Goal: Task Accomplishment & Management: Manage account settings

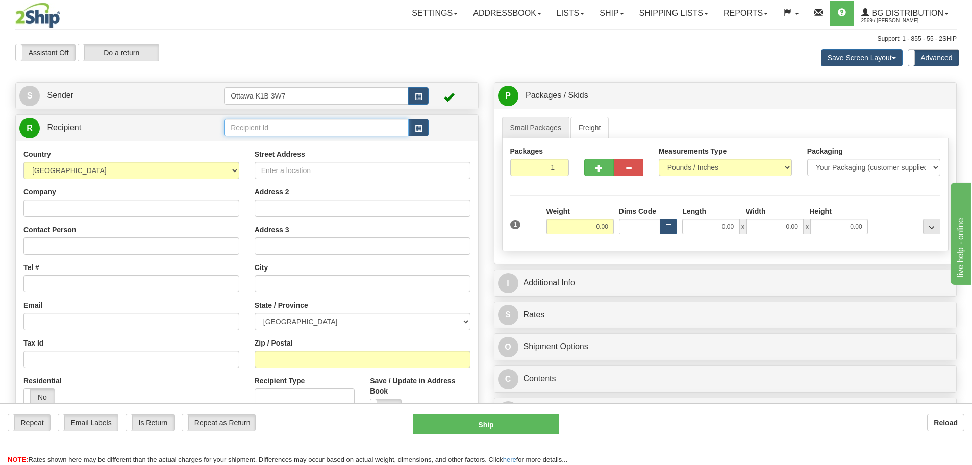
click at [287, 121] on input "text" at bounding box center [316, 127] width 185 height 17
type input "910992"
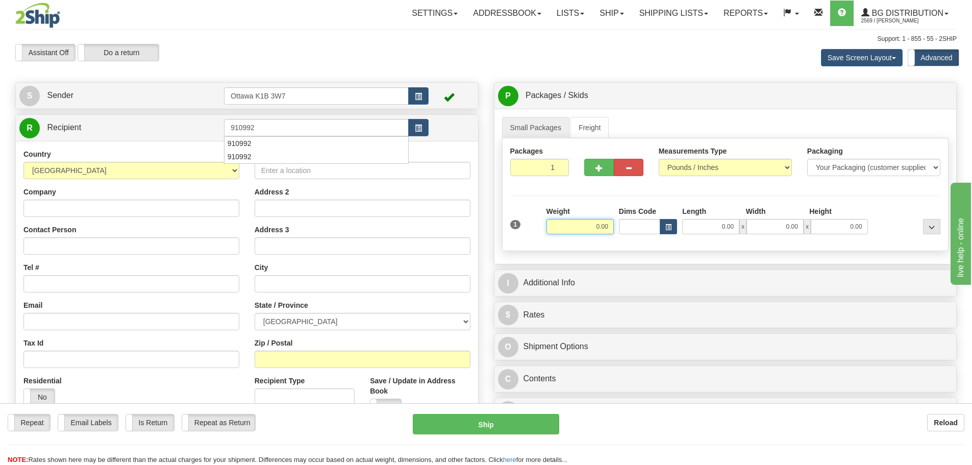
click at [314, 68] on div "Assistant On Assistant Off Do a return Do a return Previous Next Save Screen La…" at bounding box center [486, 58] width 957 height 28
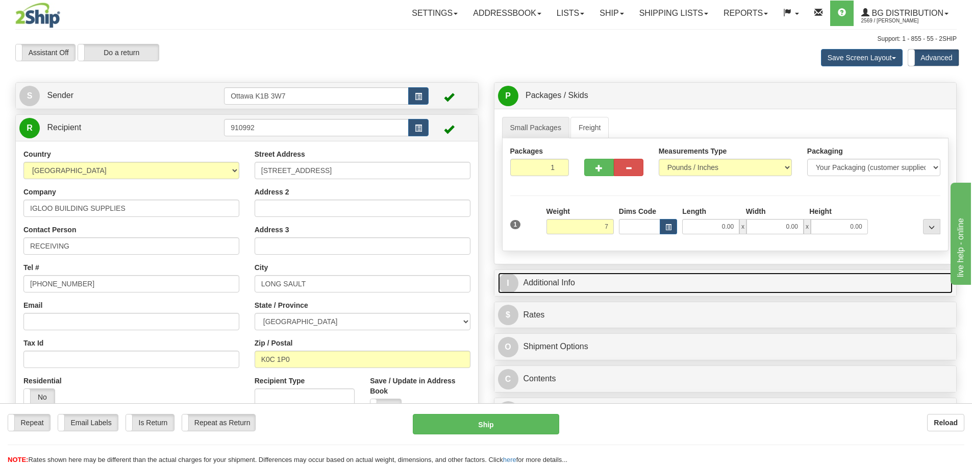
type input "7.00"
click at [641, 279] on link "I Additional Info" at bounding box center [725, 283] width 455 height 21
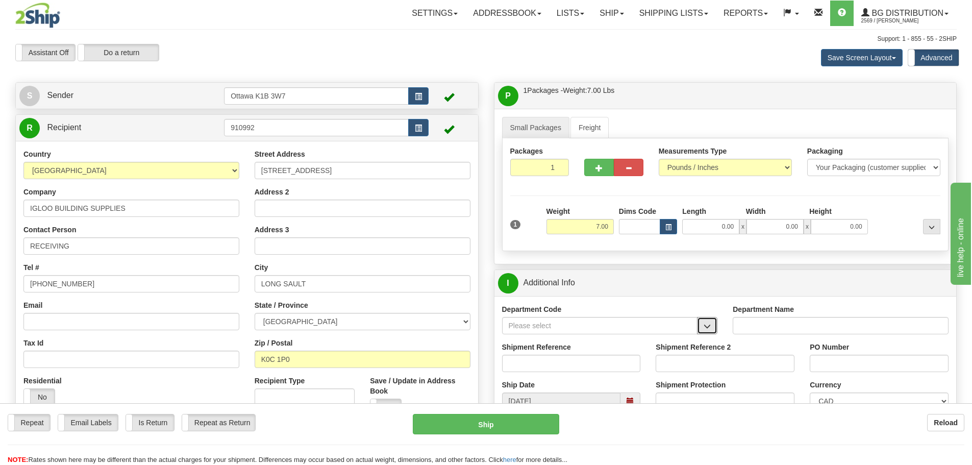
click at [706, 329] on span "button" at bounding box center [707, 326] width 7 height 7
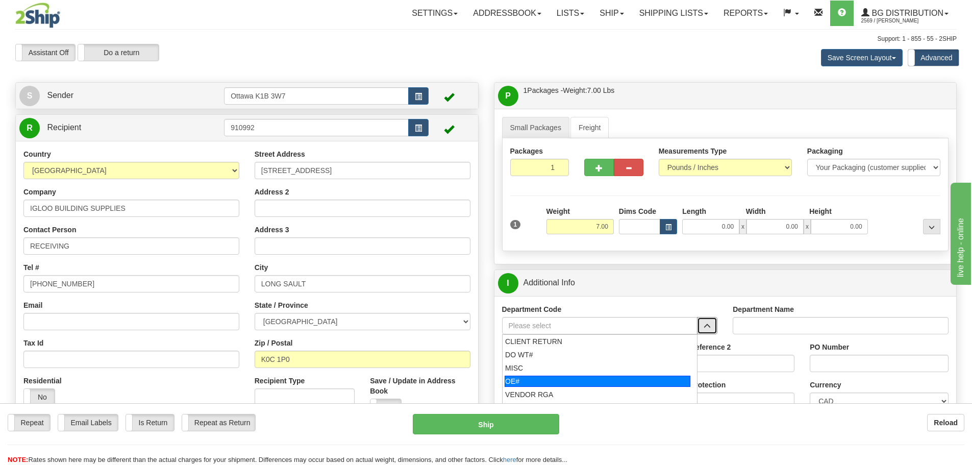
click at [588, 382] on div "OE#" at bounding box center [598, 381] width 186 height 11
type input "OE#"
type input "ORDERS"
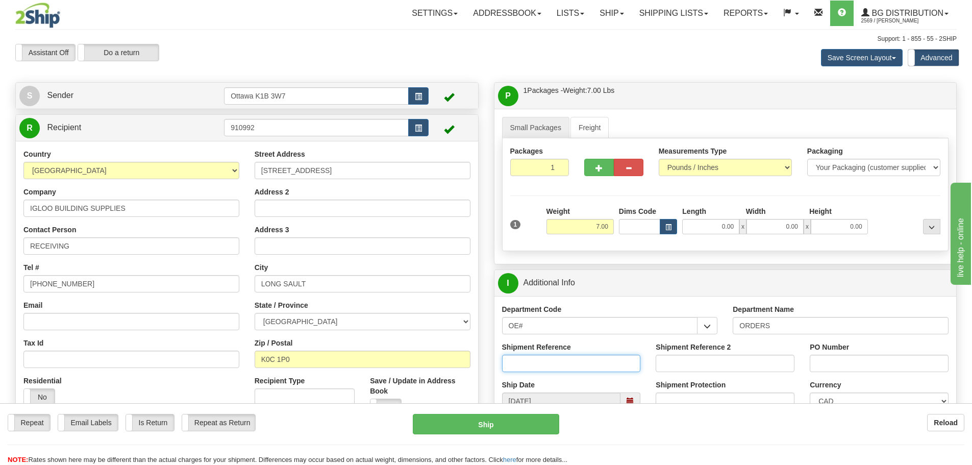
click at [576, 362] on input "Shipment Reference" at bounding box center [571, 363] width 139 height 17
type input "10205203-00"
click at [841, 359] on input "PO Number" at bounding box center [879, 363] width 139 height 17
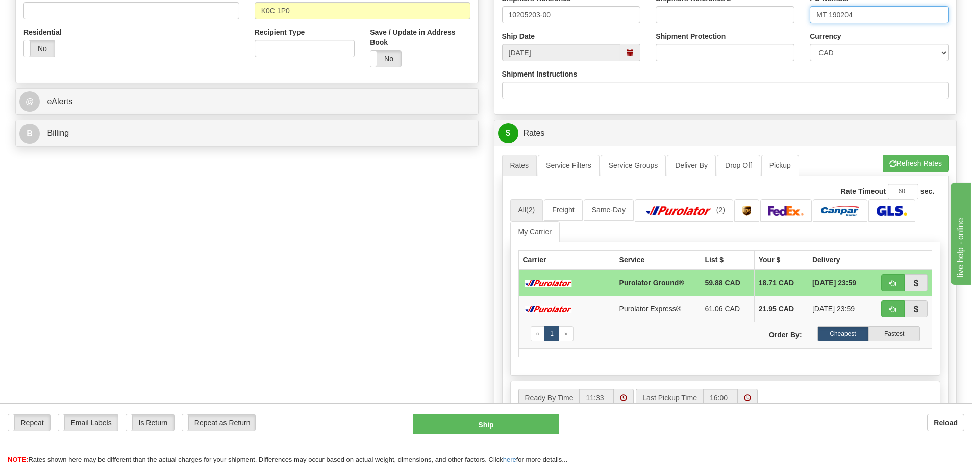
scroll to position [357, 0]
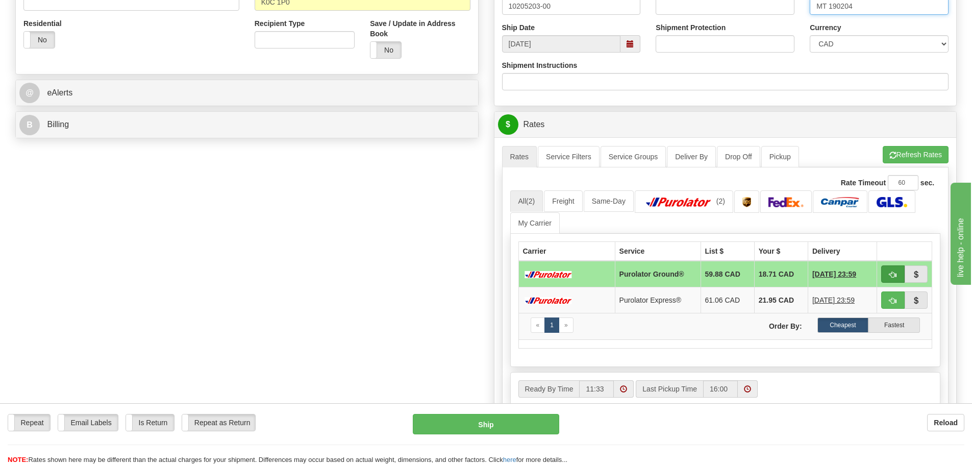
type input "MT 190204"
click at [896, 279] on button "button" at bounding box center [892, 273] width 23 height 17
type input "260"
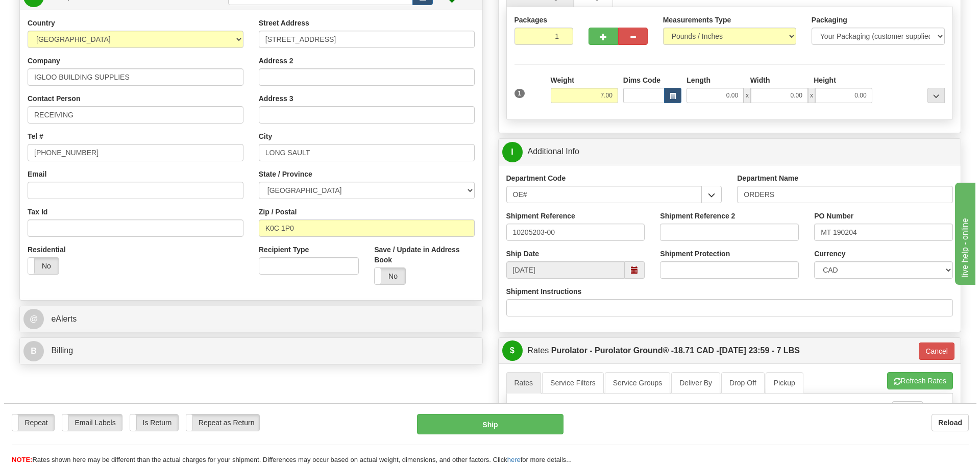
scroll to position [102, 0]
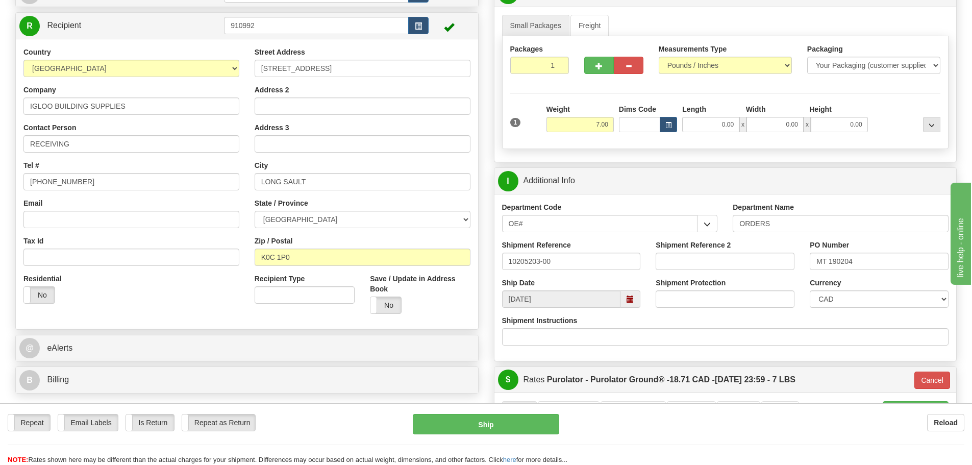
click at [694, 114] on label "Length" at bounding box center [694, 109] width 24 height 10
click at [694, 117] on input "0.00" at bounding box center [710, 124] width 57 height 15
click at [697, 120] on input "Length" at bounding box center [710, 124] width 57 height 15
type input "12.00"
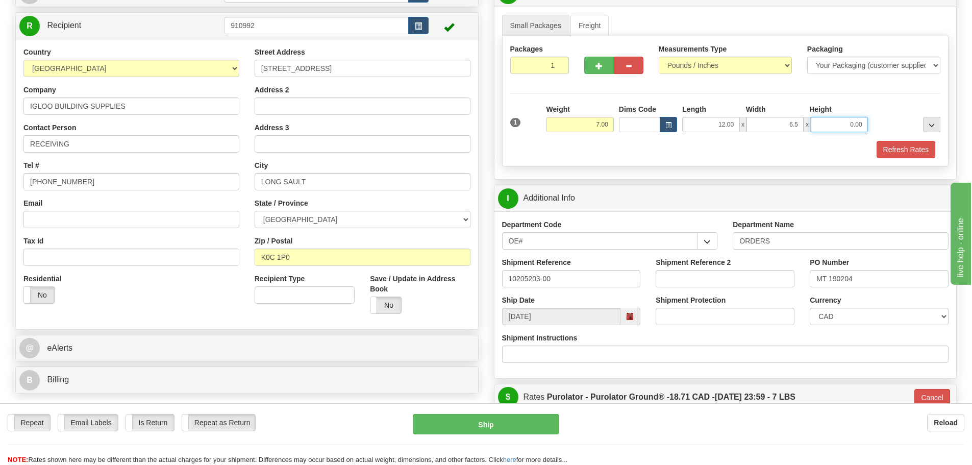
type input "6.50"
click at [923, 149] on button "Refresh Rates" at bounding box center [906, 149] width 59 height 17
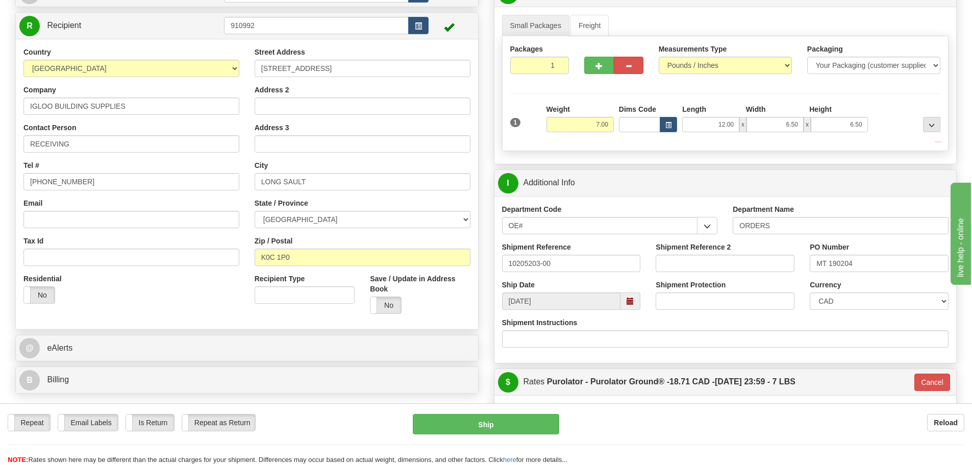
type input "260"
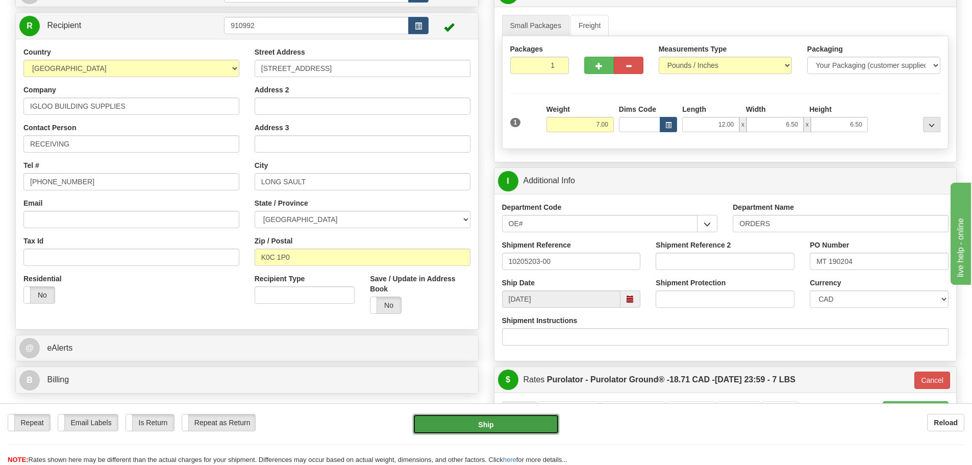
click at [483, 421] on button "Ship" at bounding box center [486, 424] width 146 height 20
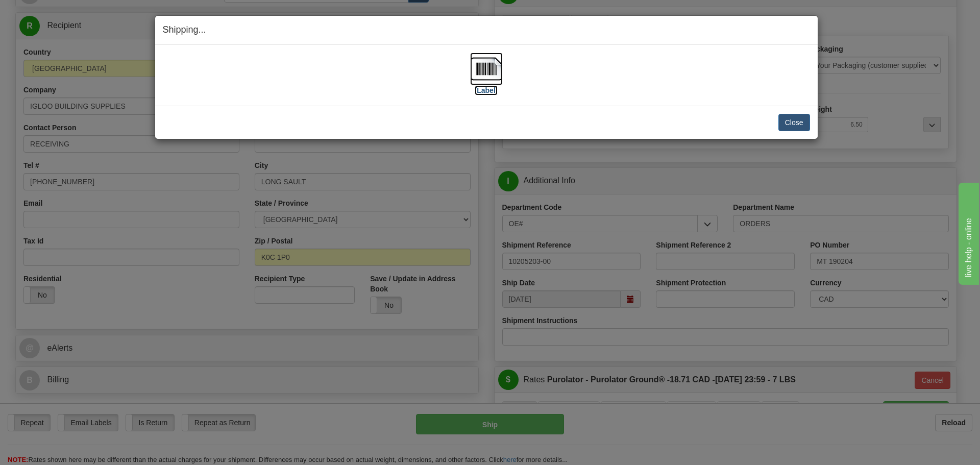
click at [485, 91] on label "[Label]" at bounding box center [486, 90] width 23 height 10
click at [789, 122] on button "Close" at bounding box center [794, 122] width 32 height 17
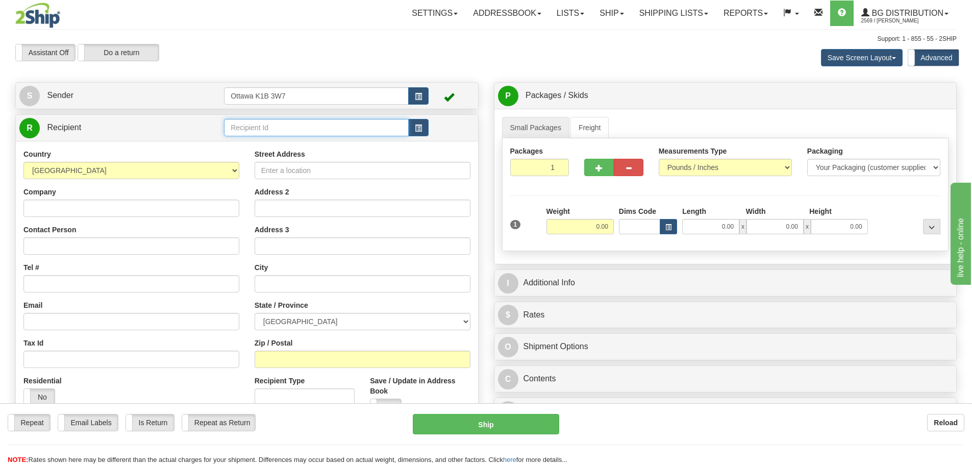
click at [341, 136] on input "text" at bounding box center [316, 127] width 185 height 17
type input "910856"
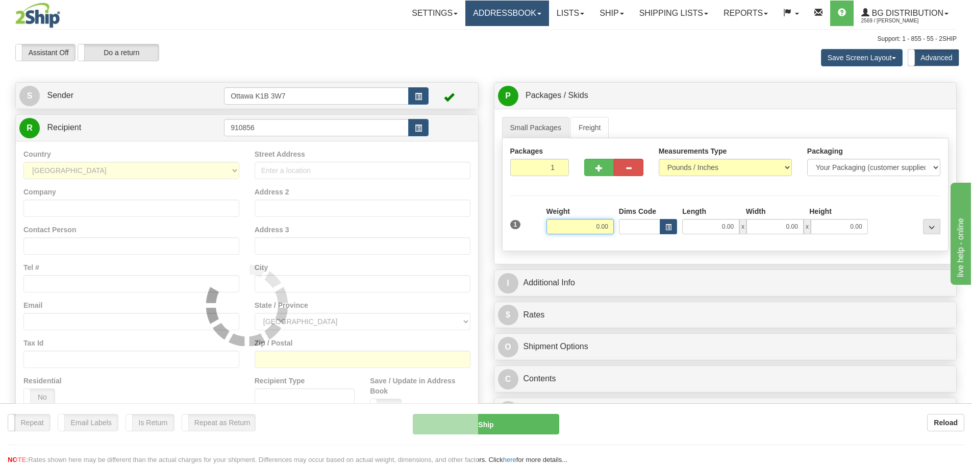
click at [524, 25] on link "Addressbook" at bounding box center [507, 14] width 84 height 26
type input "0.00"
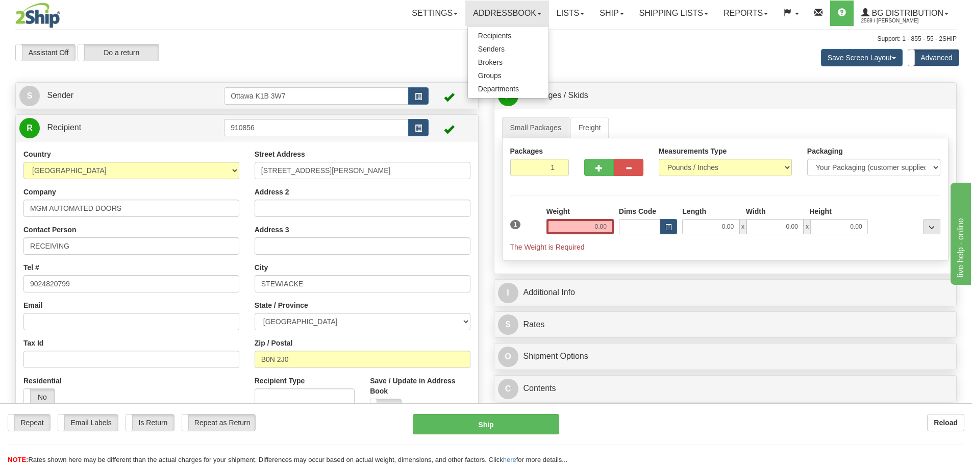
click at [631, 55] on div "Save Screen Layout Save Layout Reset to Default Standard Advanced" at bounding box center [765, 58] width 399 height 28
click at [590, 225] on input "0.00" at bounding box center [580, 226] width 67 height 15
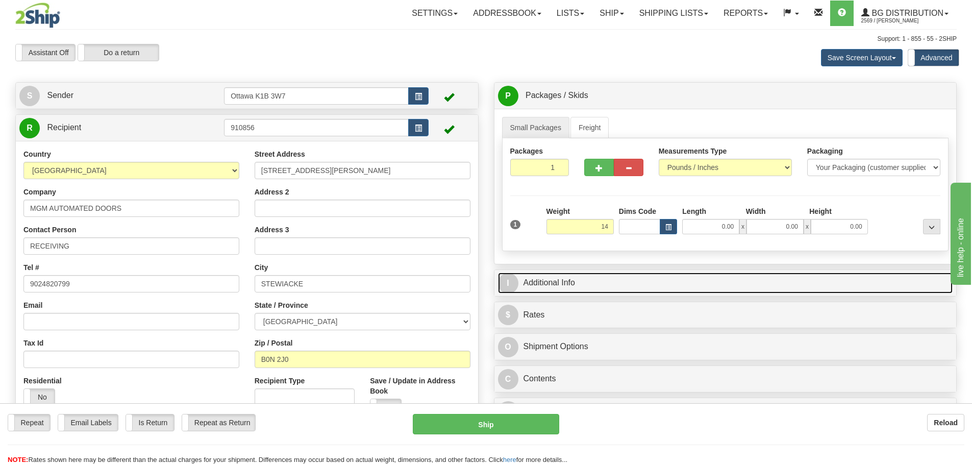
type input "14.00"
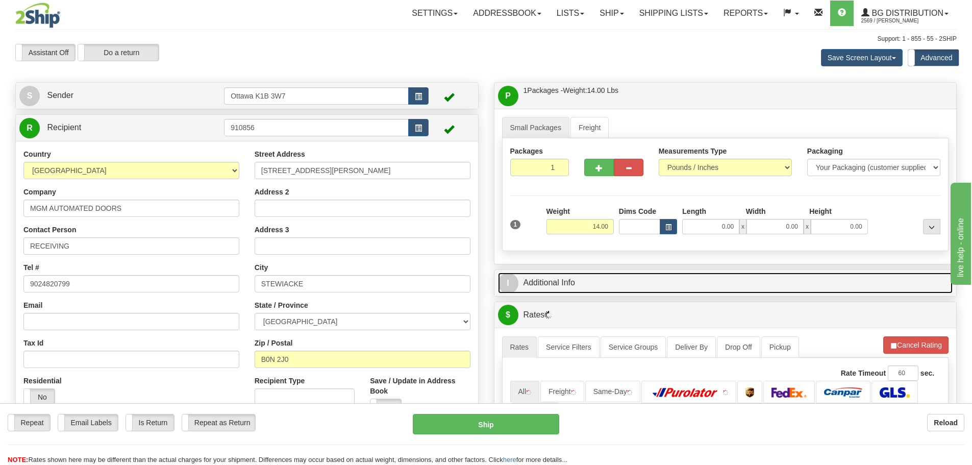
click at [643, 291] on link "I Additional Info" at bounding box center [725, 283] width 455 height 21
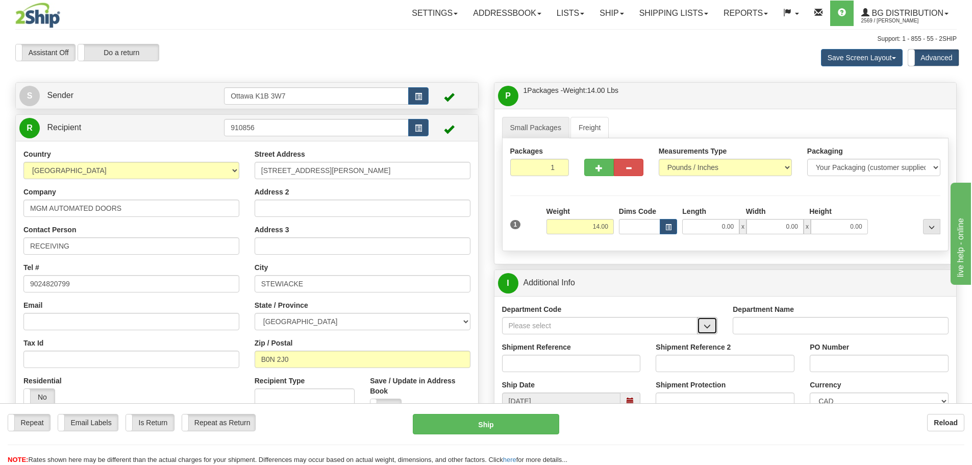
click at [717, 326] on button "button" at bounding box center [707, 325] width 20 height 17
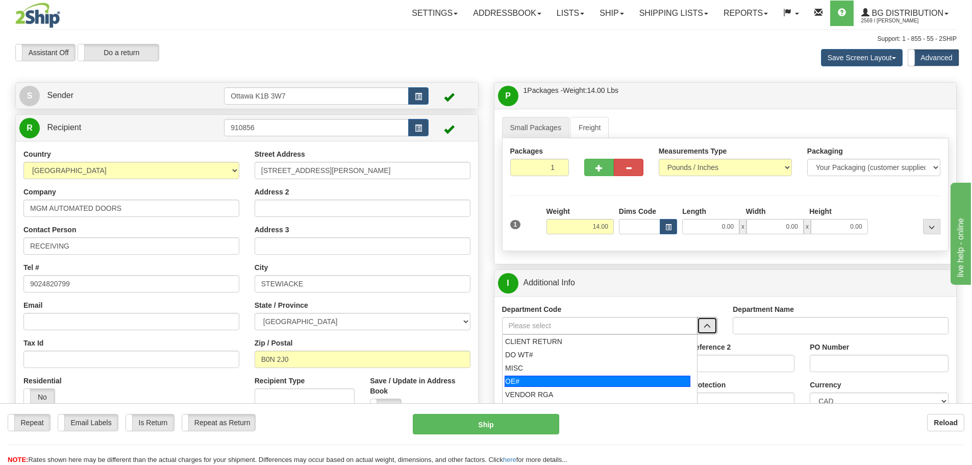
click at [618, 380] on div "OE#" at bounding box center [598, 381] width 186 height 11
type input "OE#"
type input "ORDERS"
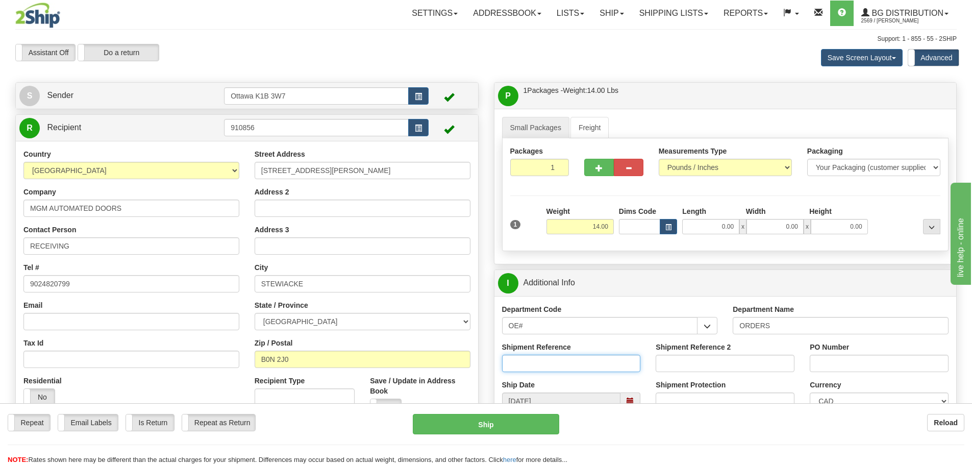
click at [593, 369] on input "Shipment Reference" at bounding box center [571, 363] width 139 height 17
type input "10203238-00"
click at [910, 367] on input "PO Number" at bounding box center [879, 363] width 139 height 17
type input "[PHONE_NUMBER]"
click at [690, 225] on input "0.00" at bounding box center [710, 226] width 57 height 15
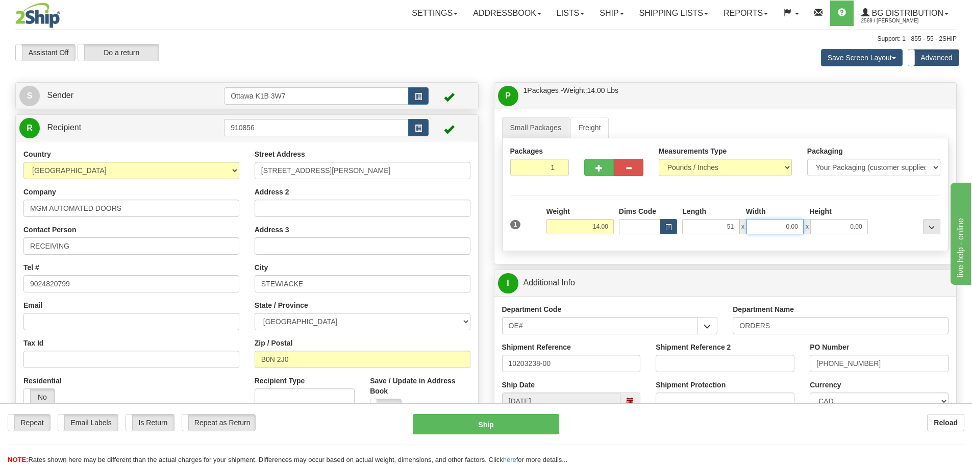
type input "51.00"
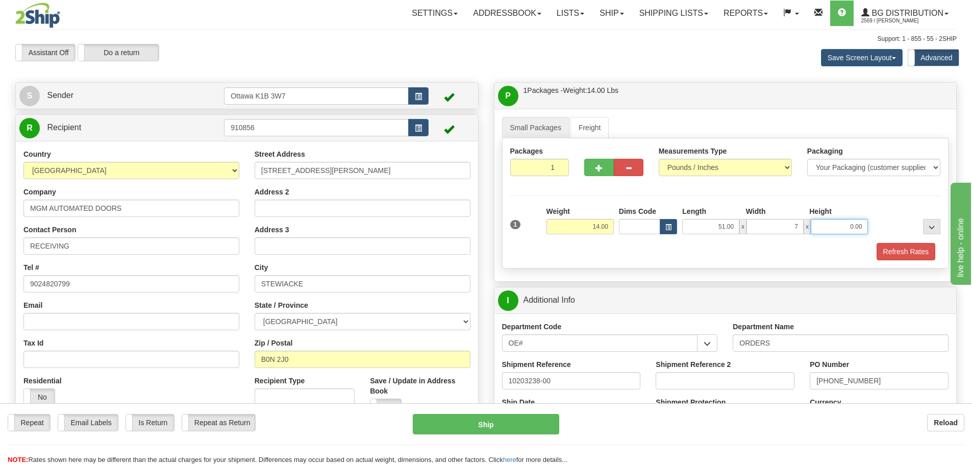
type input "7.00"
type input "6.00"
click at [899, 254] on button "Refresh Rates" at bounding box center [906, 251] width 59 height 17
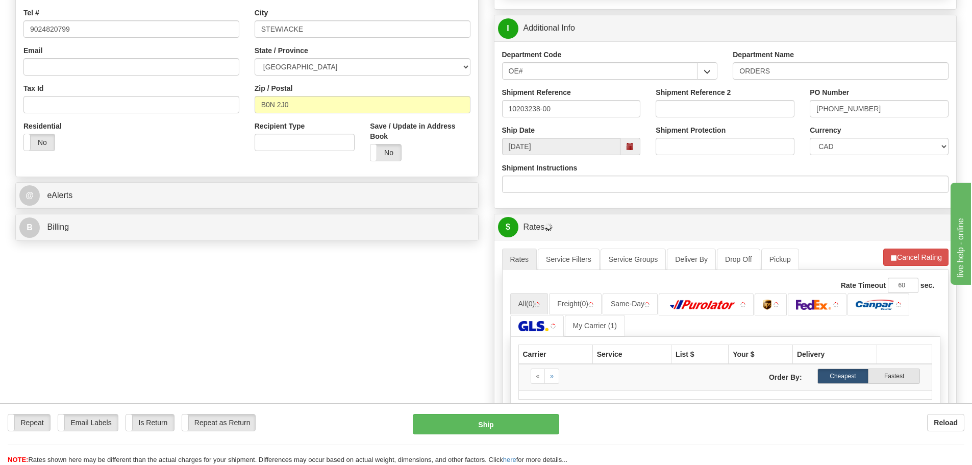
scroll to position [255, 0]
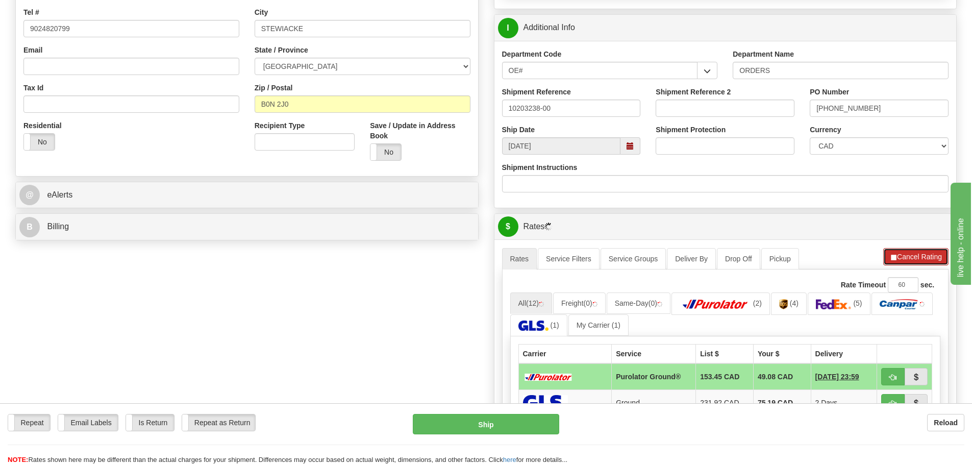
click at [893, 261] on span "button" at bounding box center [893, 257] width 7 height 7
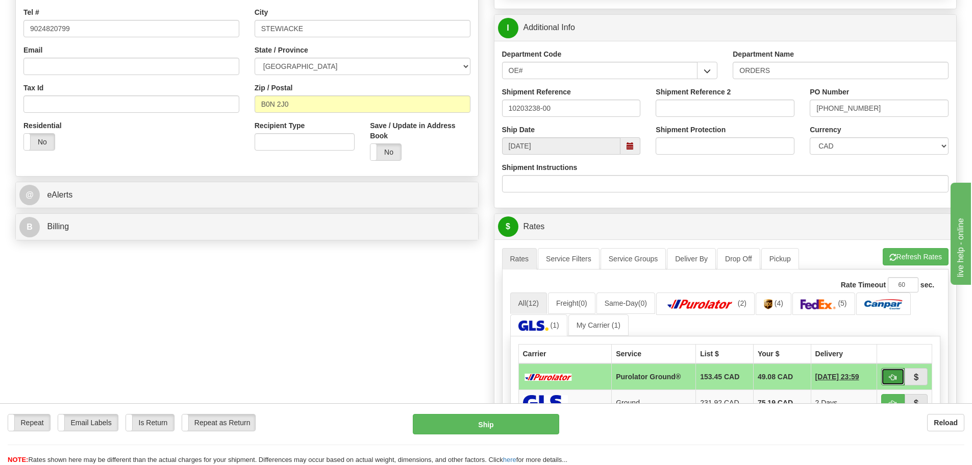
click at [888, 379] on button "button" at bounding box center [892, 376] width 23 height 17
type input "260"
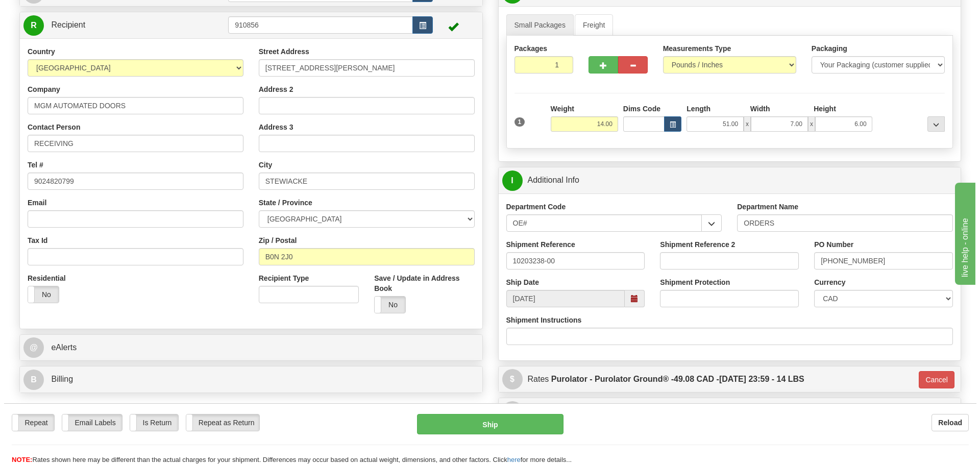
scroll to position [102, 0]
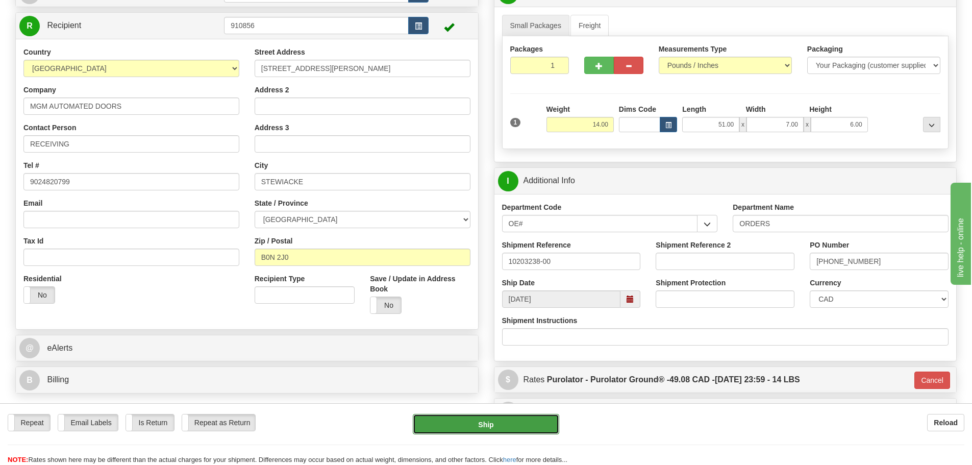
click at [433, 418] on button "Ship" at bounding box center [486, 424] width 146 height 20
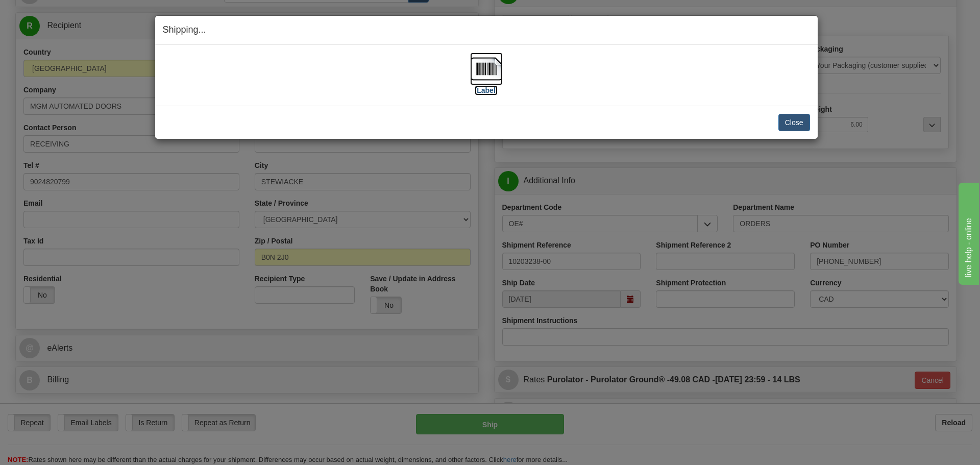
click at [483, 91] on label "[Label]" at bounding box center [486, 90] width 23 height 10
click at [806, 124] on button "Close" at bounding box center [794, 122] width 32 height 17
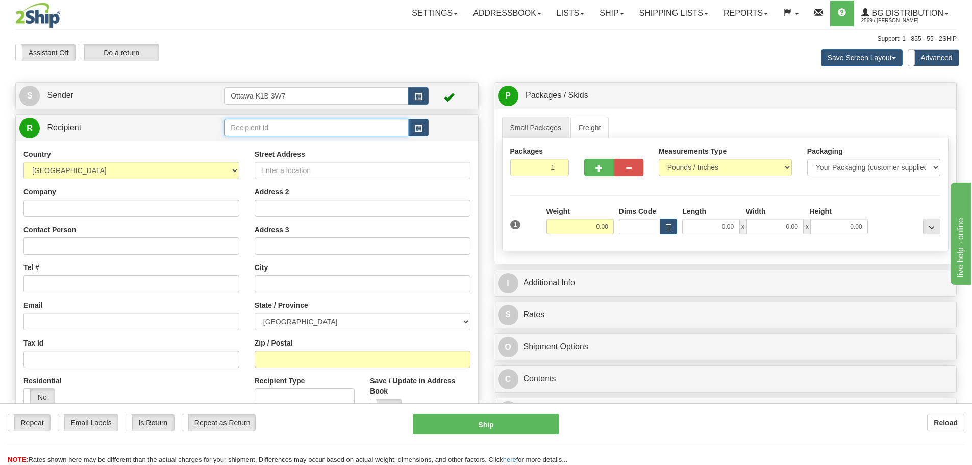
click at [322, 134] on input "text" at bounding box center [316, 127] width 185 height 17
click at [661, 12] on link "Shipping lists" at bounding box center [674, 14] width 84 height 26
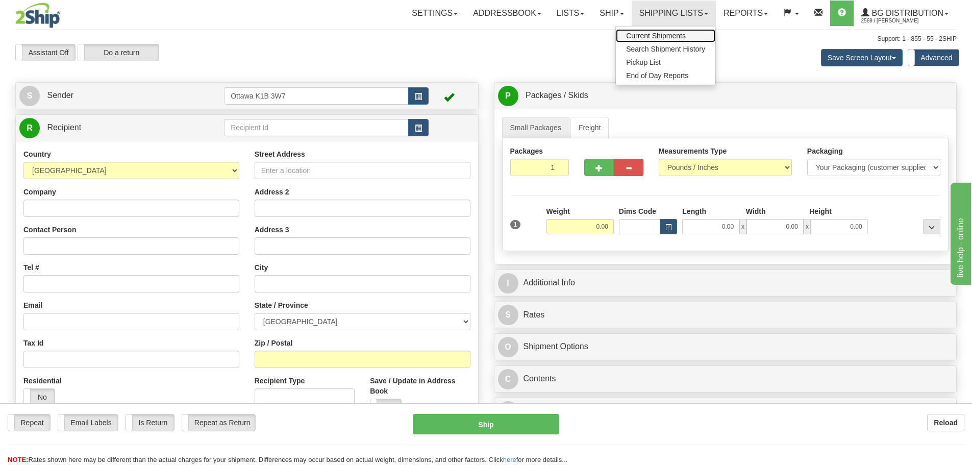
click at [652, 32] on span "Current Shipments" at bounding box center [656, 36] width 60 height 8
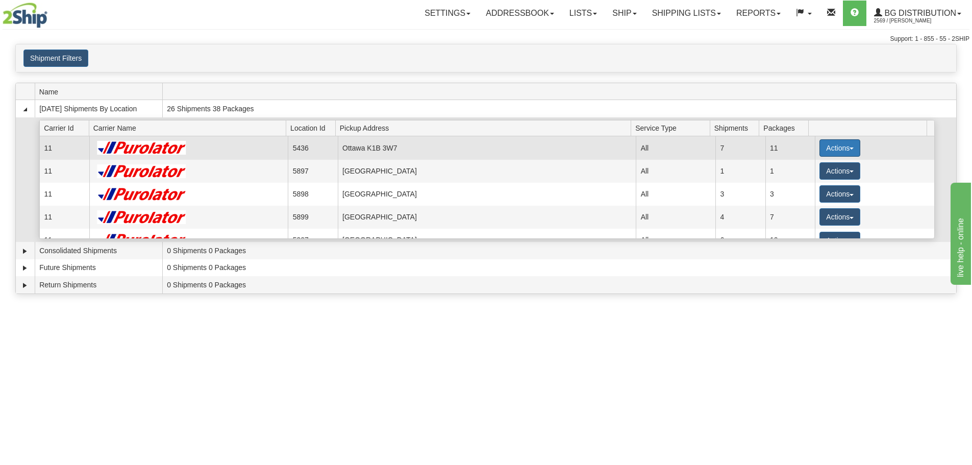
click at [850, 149] on button "Actions" at bounding box center [840, 147] width 41 height 17
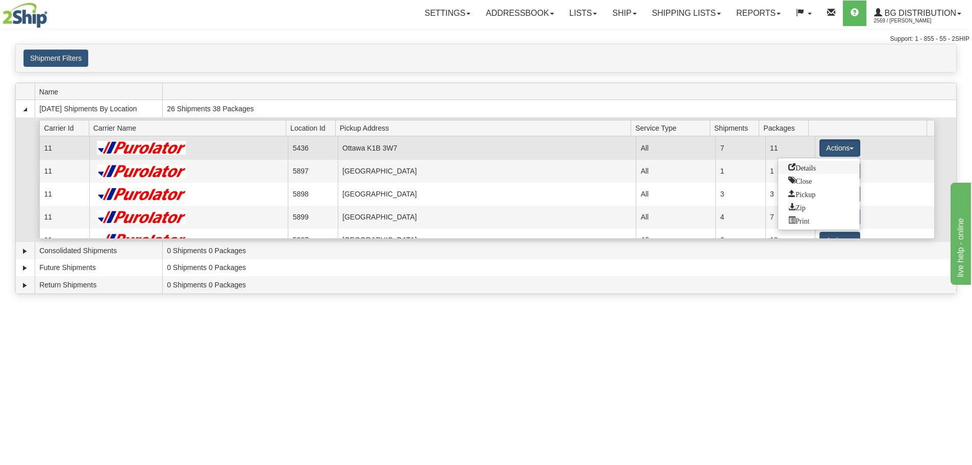
click at [839, 167] on link "Details" at bounding box center [819, 167] width 82 height 13
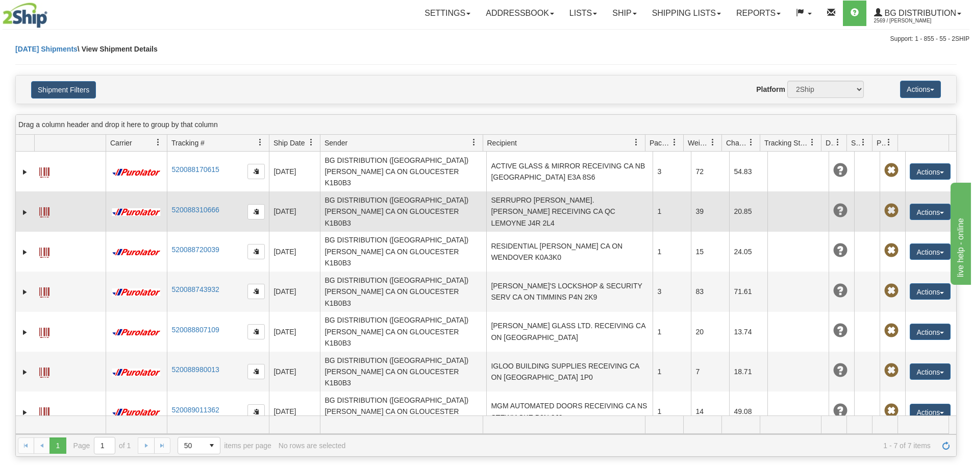
click at [412, 206] on td "BG DISTRIBUTION ([GEOGRAPHIC_DATA]) [PERSON_NAME] CA ON GLOUCESTER K1B0B3" at bounding box center [403, 211] width 166 height 40
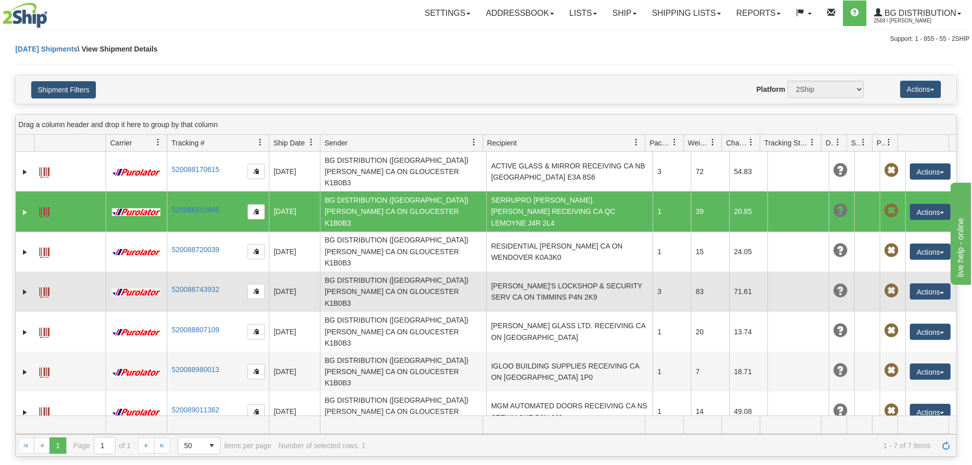
click at [428, 271] on td "BG DISTRIBUTION ([GEOGRAPHIC_DATA]) [PERSON_NAME] CA ON GLOUCESTER K1B0B3" at bounding box center [403, 291] width 166 height 40
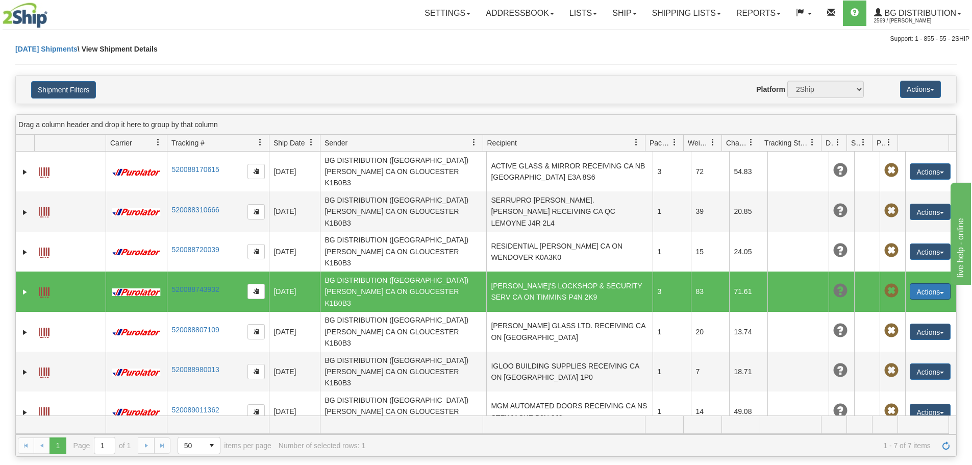
click at [912, 283] on button "Actions" at bounding box center [930, 291] width 41 height 16
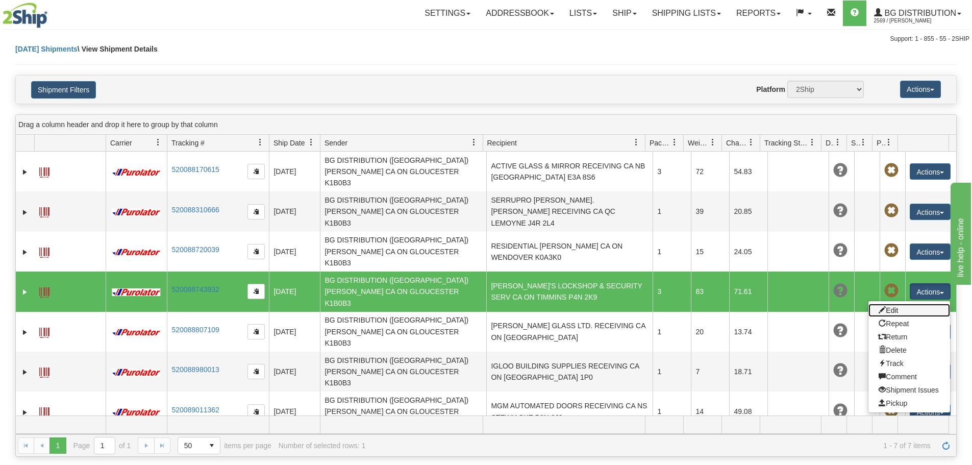
click at [900, 304] on link "Edit" at bounding box center [910, 310] width 82 height 13
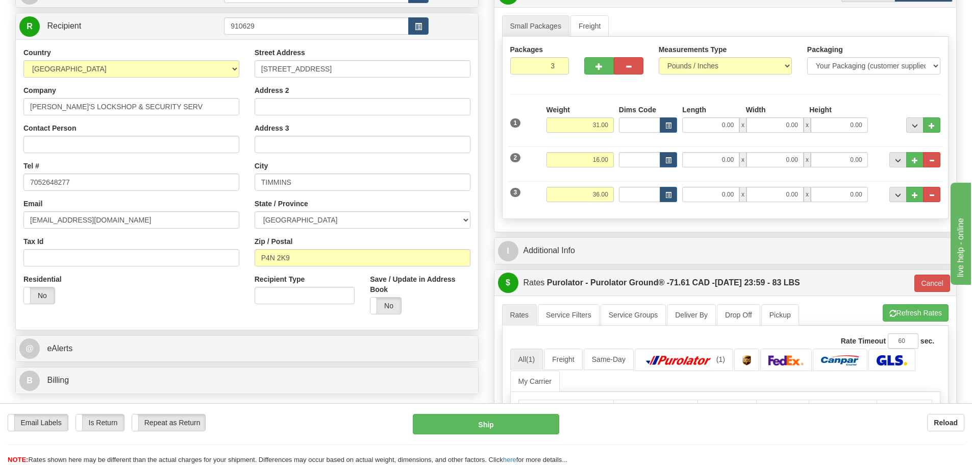
scroll to position [102, 0]
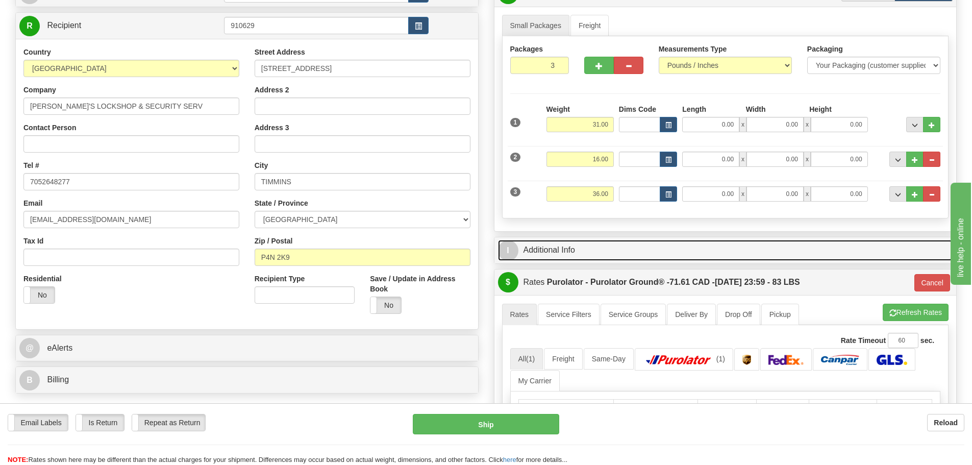
click at [590, 252] on link "I Additional Info" at bounding box center [725, 250] width 455 height 21
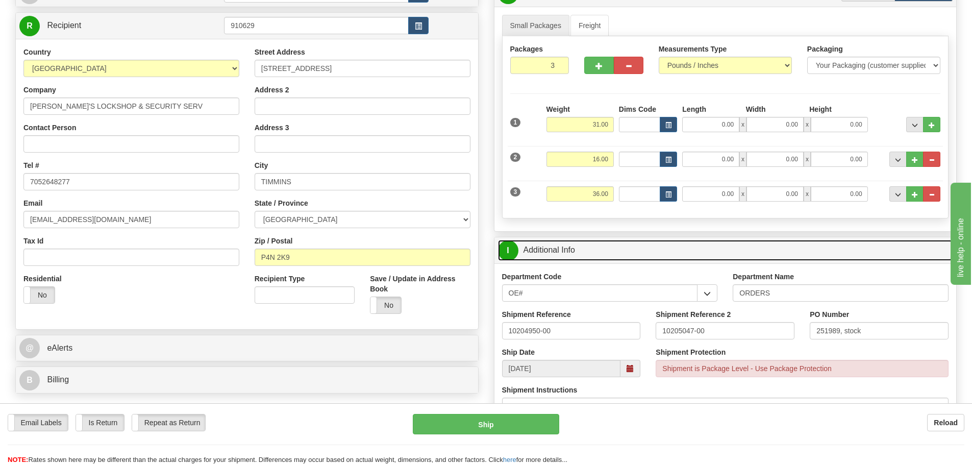
click at [590, 252] on link "I Additional Info" at bounding box center [725, 250] width 455 height 21
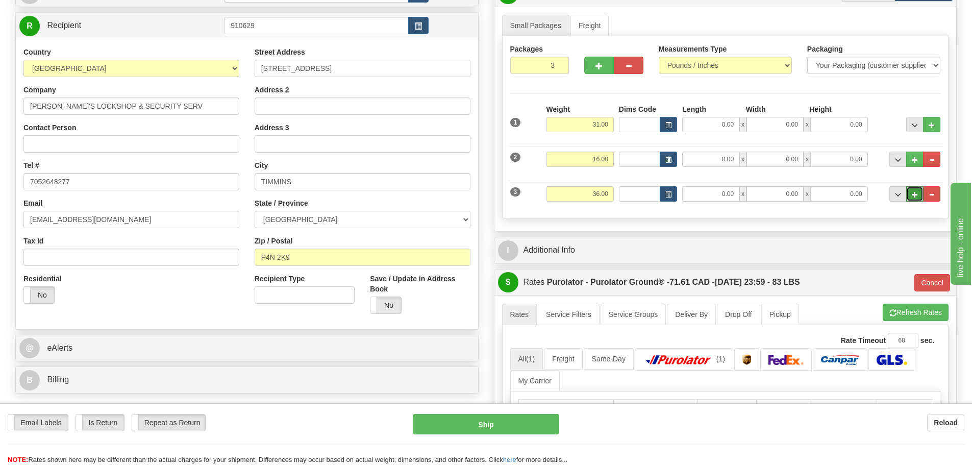
click at [911, 199] on button "..." at bounding box center [914, 193] width 17 height 15
type input "4"
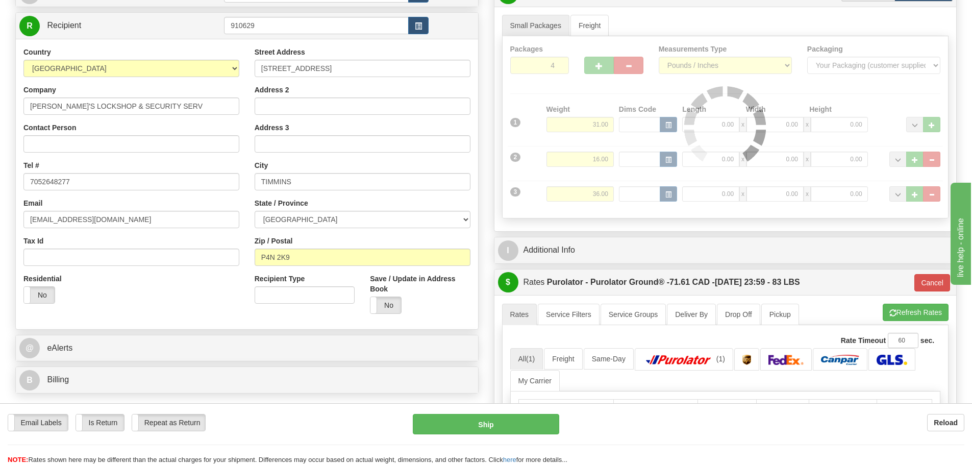
type input "260"
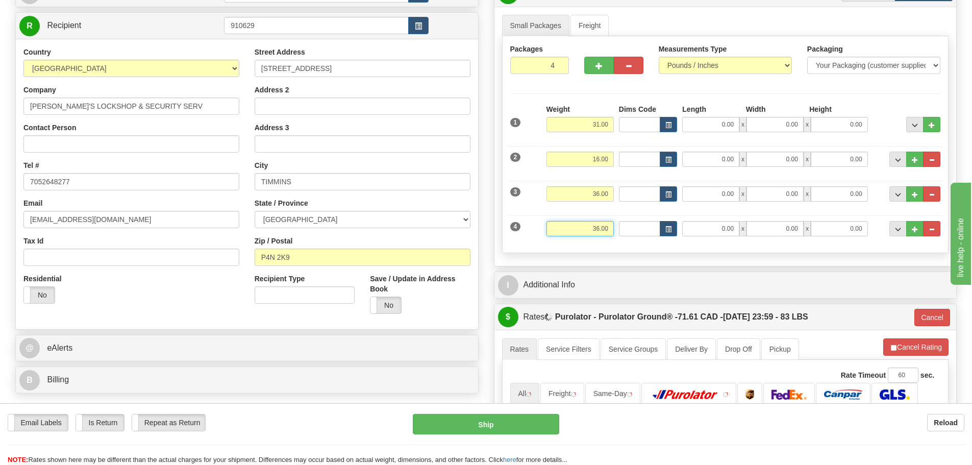
drag, startPoint x: 589, startPoint y: 230, endPoint x: 653, endPoint y: 241, distance: 64.9
click at [653, 241] on div "4 Weight 36.00 Dims Code Length Width Height" at bounding box center [726, 227] width 436 height 34
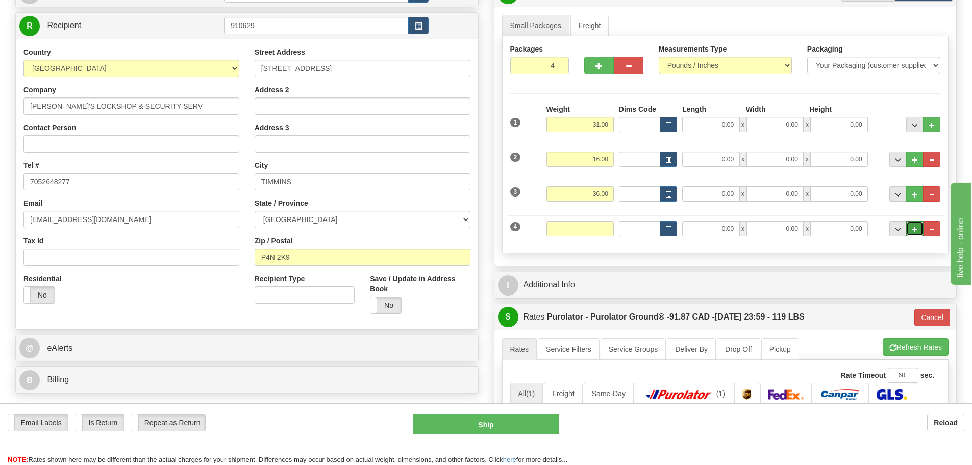
type input "0.00"
click at [915, 230] on span "..." at bounding box center [915, 230] width 6 height 6
type input "5"
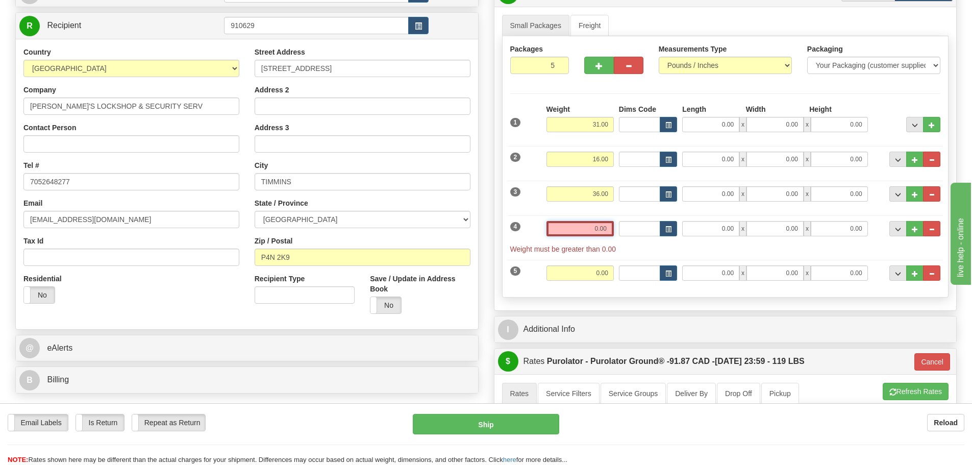
click at [580, 225] on input "0.00" at bounding box center [580, 228] width 67 height 15
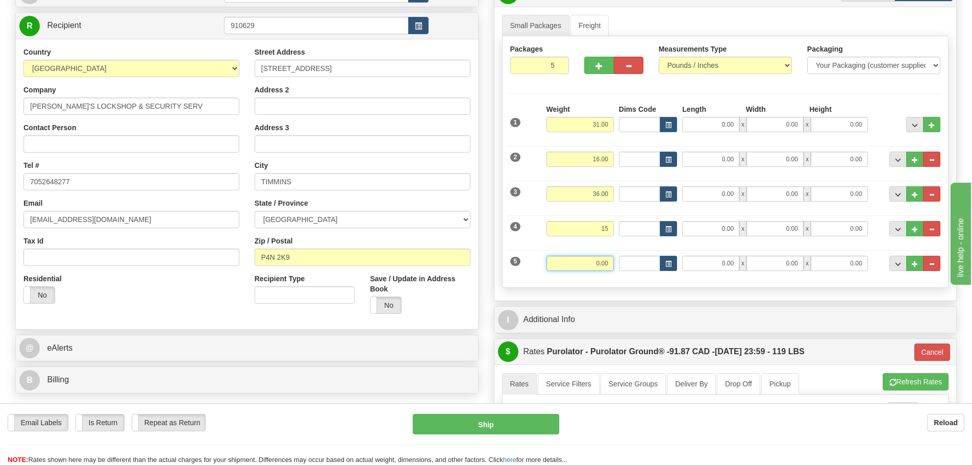
type input "15.00"
click at [599, 261] on input "0.00" at bounding box center [580, 263] width 67 height 15
type input "29"
type input "260"
type input "29.00"
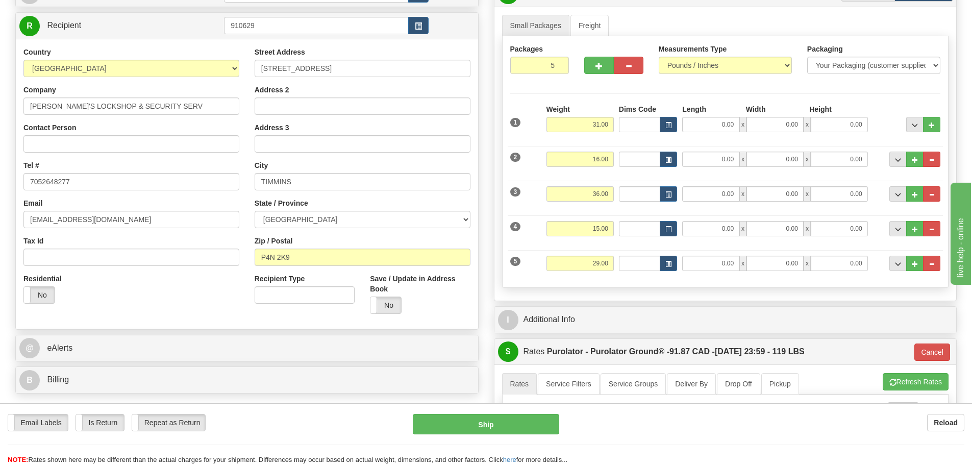
click at [903, 384] on li "Refresh Rates Cancel Rating" at bounding box center [916, 381] width 66 height 17
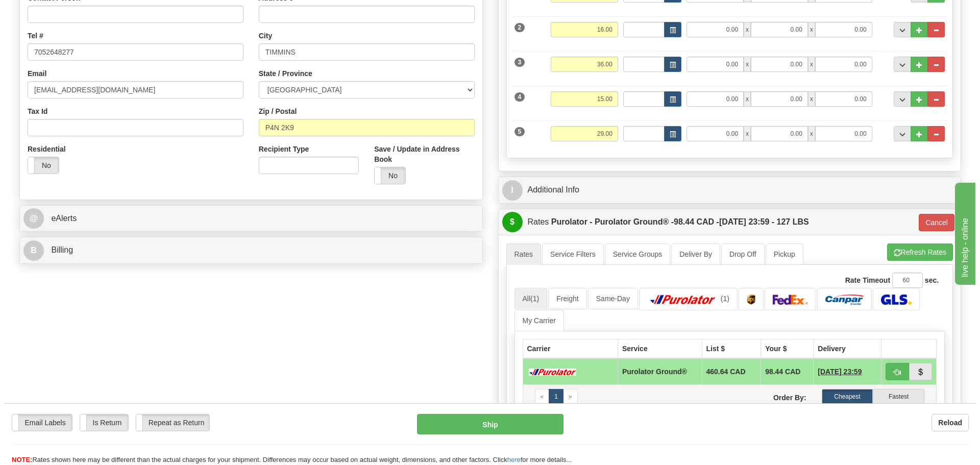
scroll to position [255, 0]
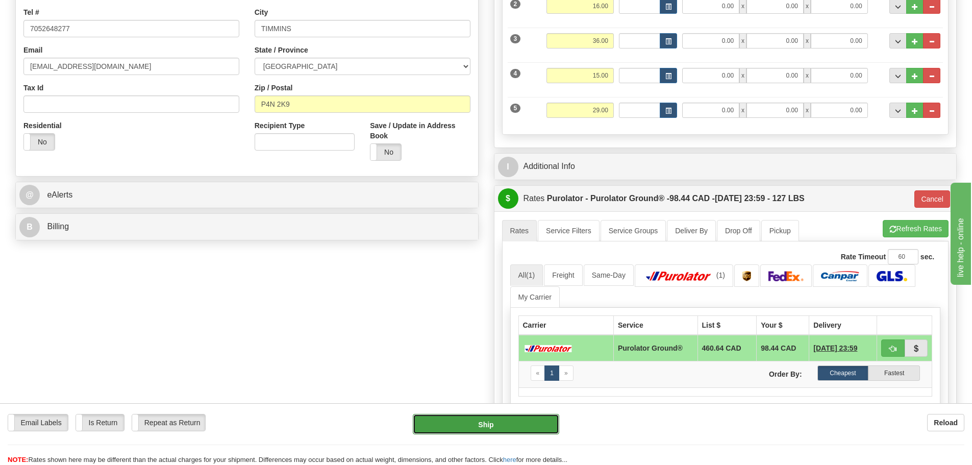
click at [537, 415] on button "Ship" at bounding box center [486, 424] width 146 height 20
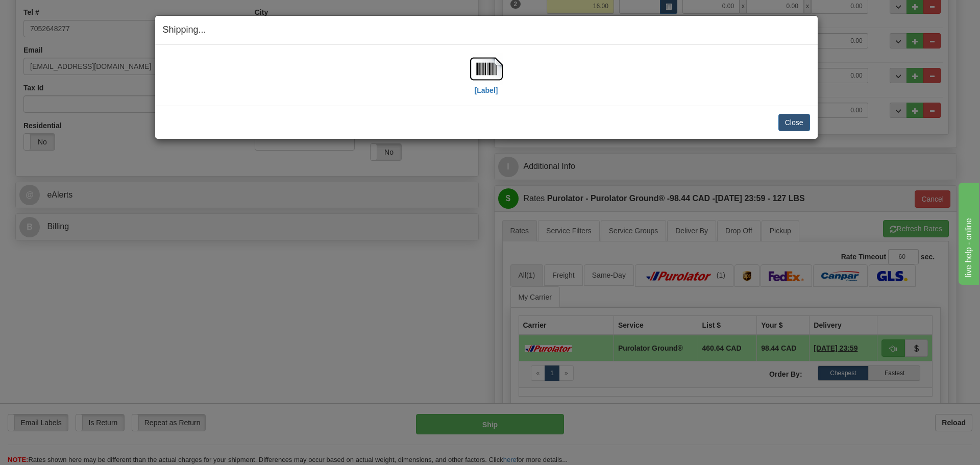
click at [499, 90] on div "[Label]" at bounding box center [486, 75] width 33 height 45
click at [489, 89] on label "[Label]" at bounding box center [486, 90] width 23 height 10
click at [801, 126] on button "Close" at bounding box center [794, 122] width 32 height 17
